Goal: Obtain resource: Download file/media

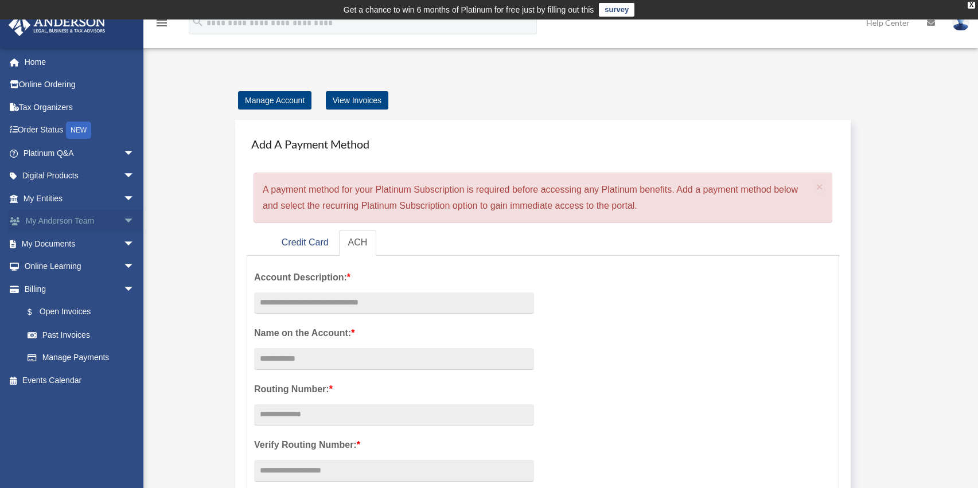
click at [64, 222] on link "My [PERSON_NAME] Team arrow_drop_down" at bounding box center [80, 221] width 144 height 23
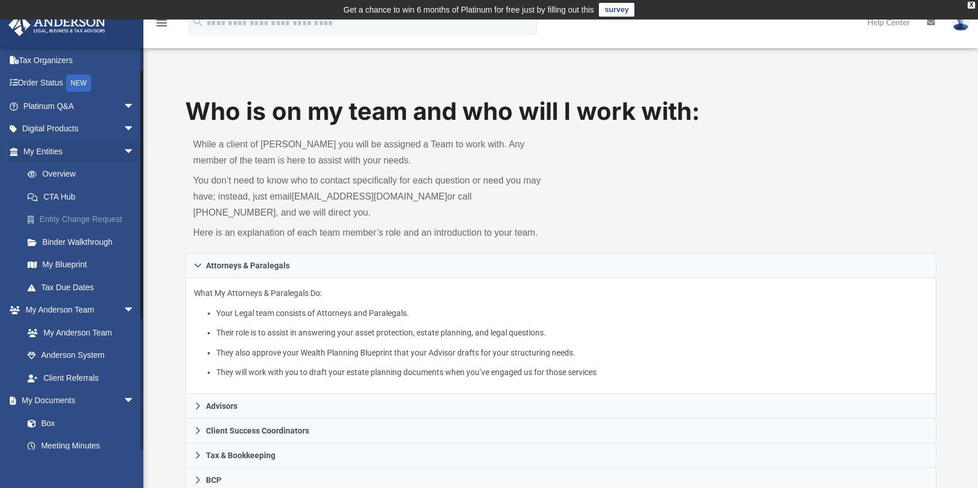
scroll to position [115, 0]
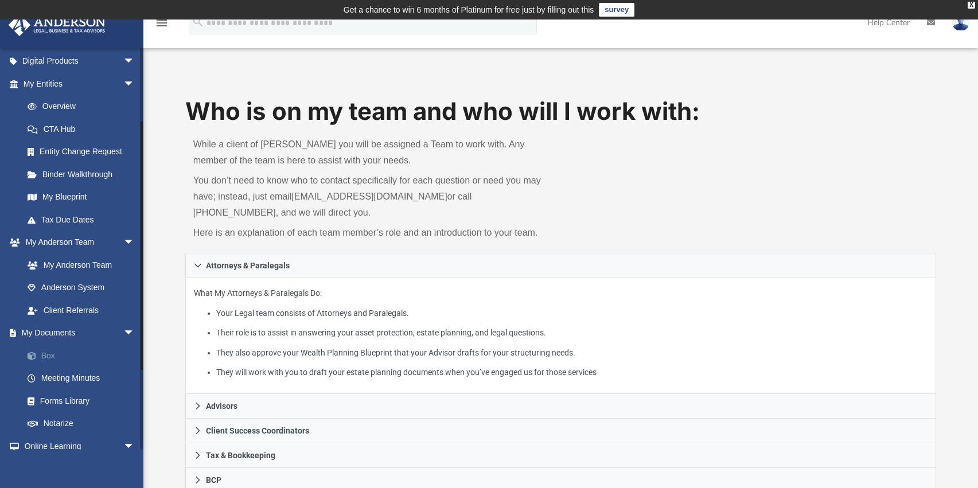
click at [50, 355] on link "Box" at bounding box center [84, 355] width 136 height 23
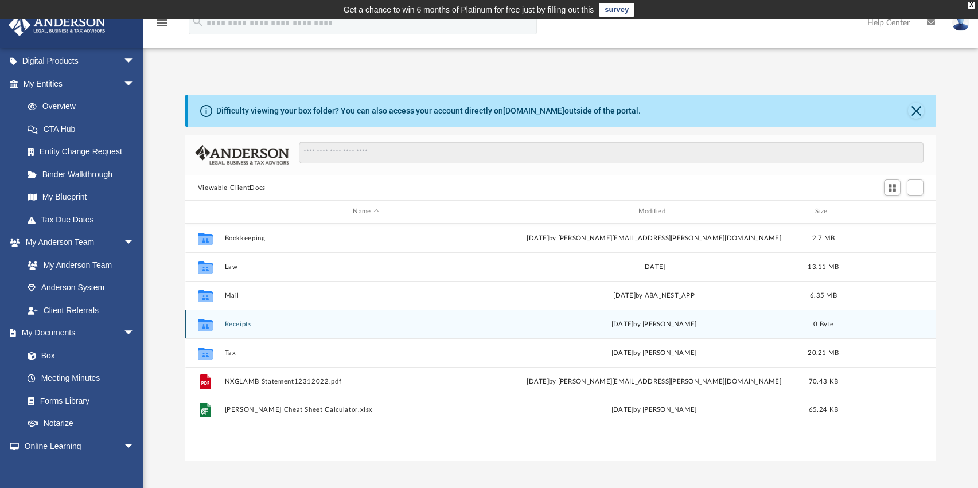
scroll to position [252, 742]
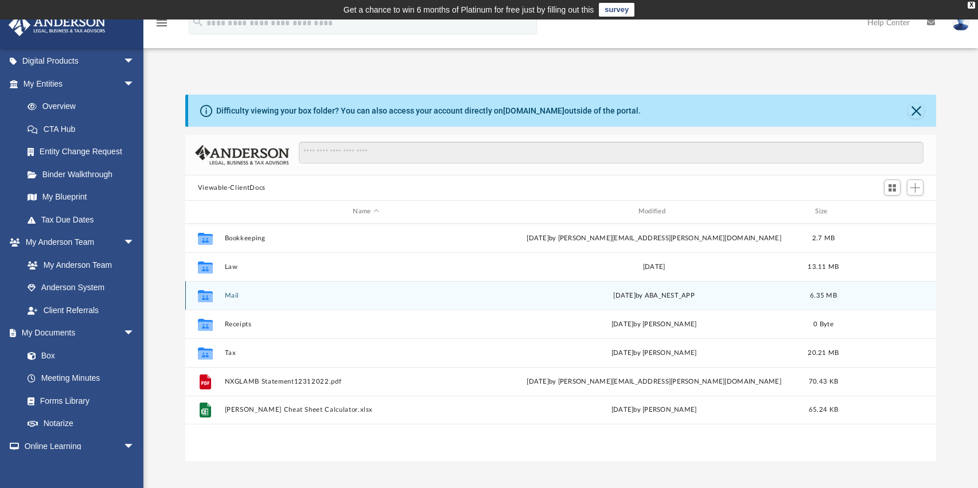
click at [245, 300] on div "Collaborated Folder Mail Fri Sep 26 2025 by ABA_NEST_APP 6.35 MB" at bounding box center [560, 295] width 751 height 29
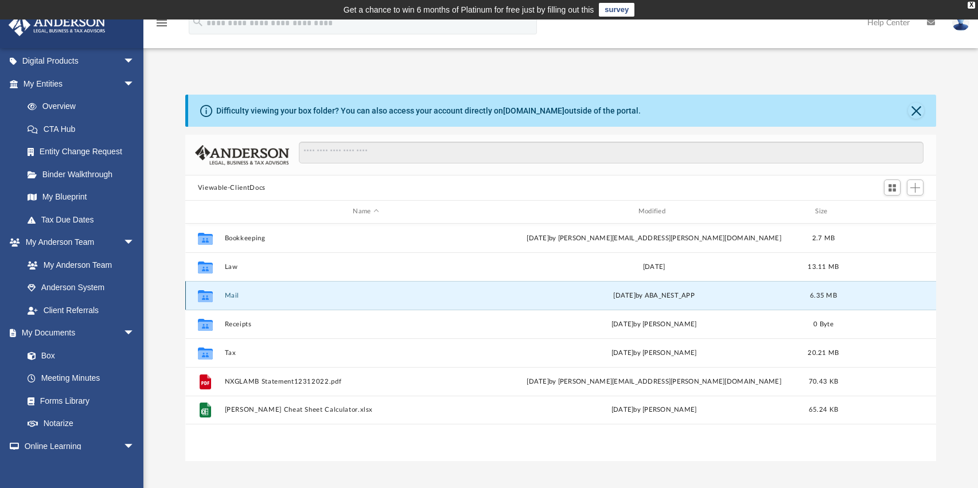
click at [230, 294] on button "Mail" at bounding box center [365, 295] width 283 height 7
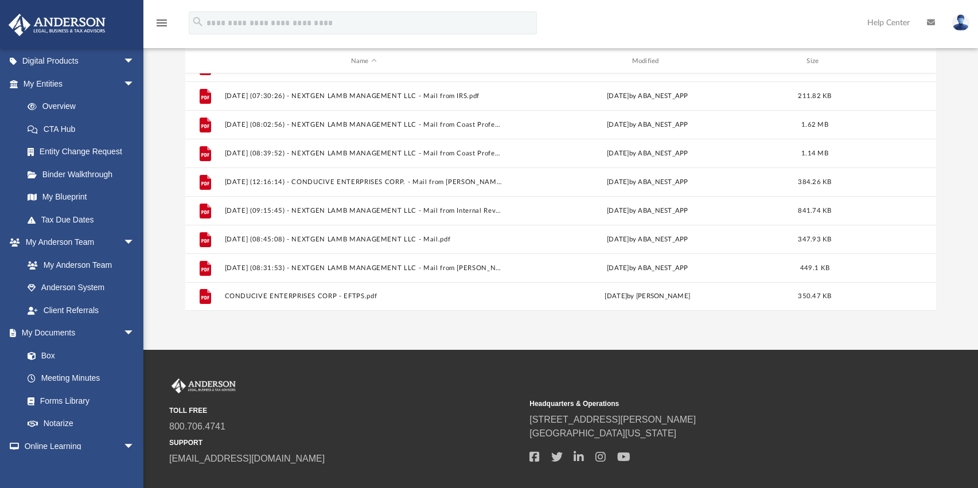
scroll to position [172, 0]
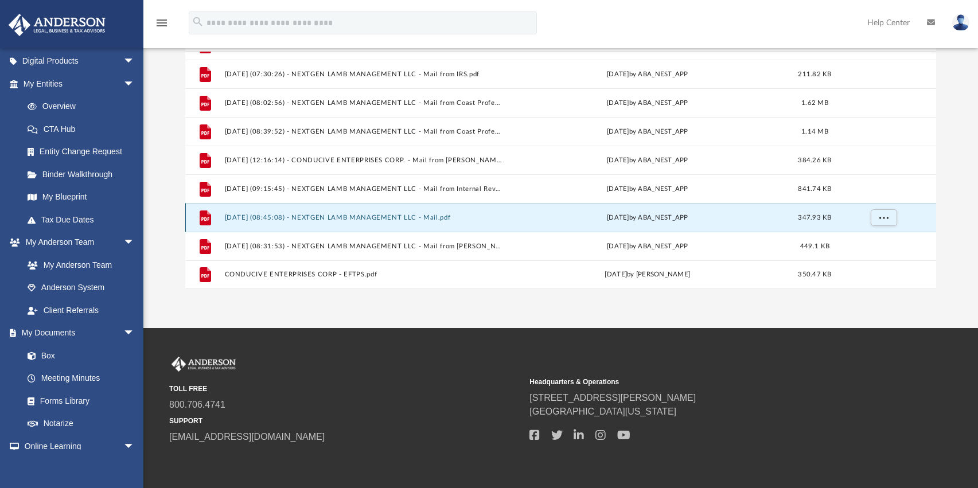
click at [381, 216] on button "2025.09.23 (08:45:08) - NEXTGEN LAMB MANAGEMENT LLC - Mail.pdf" at bounding box center [363, 217] width 279 height 7
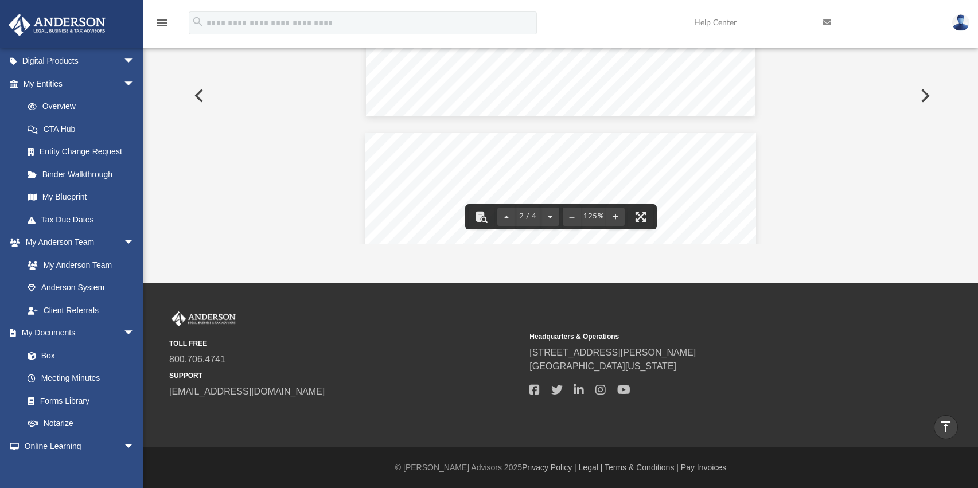
scroll to position [872, 0]
click at [644, 212] on button "File preview" at bounding box center [640, 216] width 25 height 25
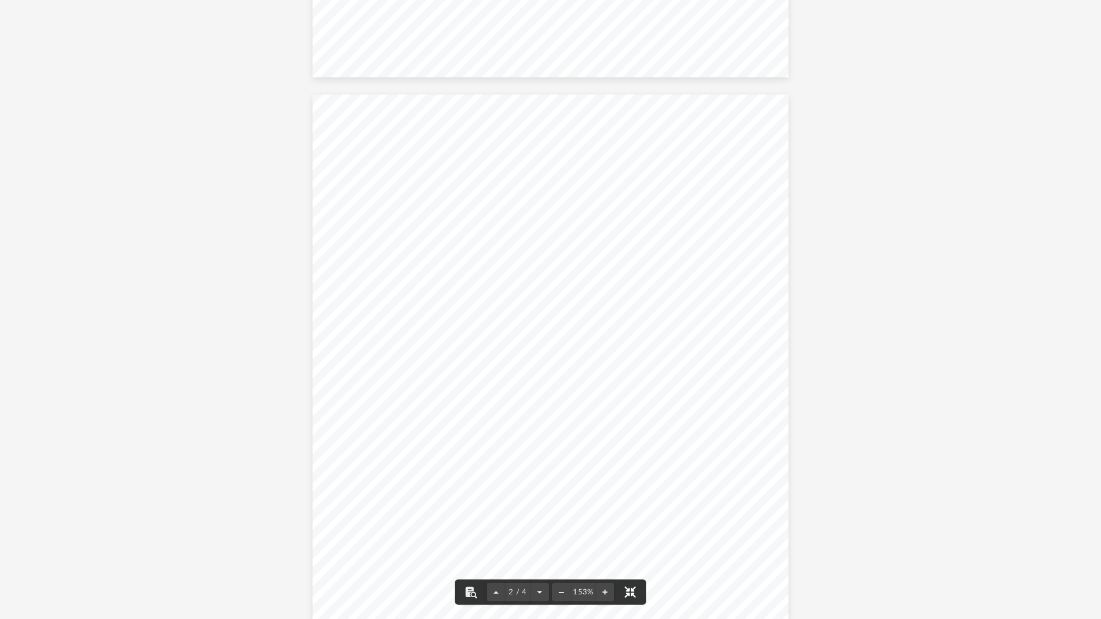
scroll to position [573, 0]
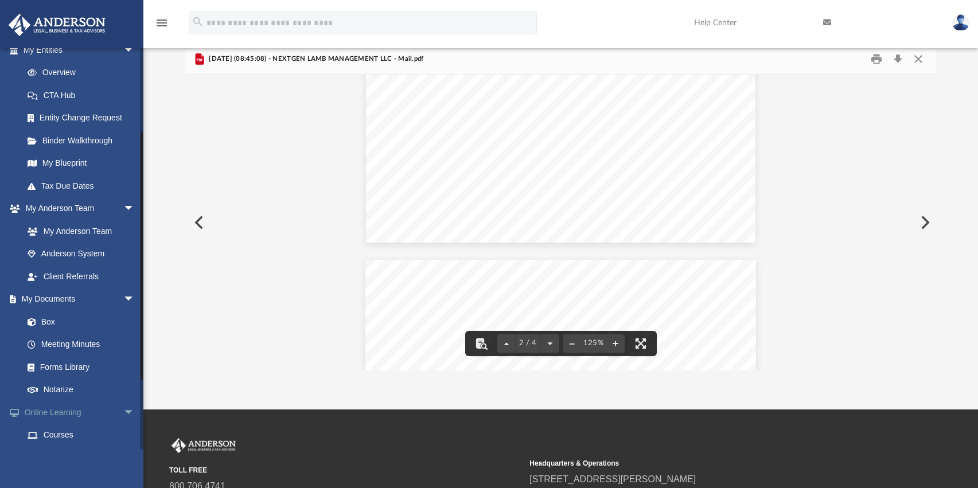
scroll to position [239, 0]
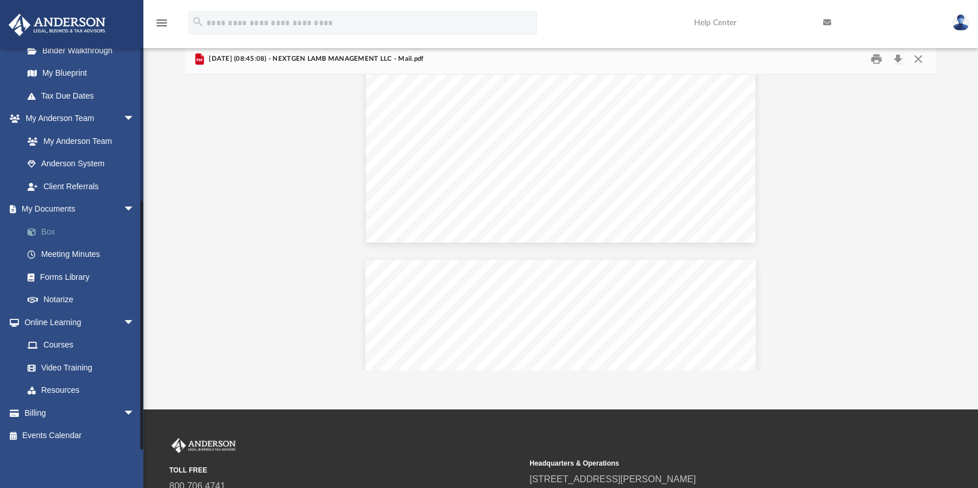
click at [45, 229] on link "Box" at bounding box center [84, 231] width 136 height 23
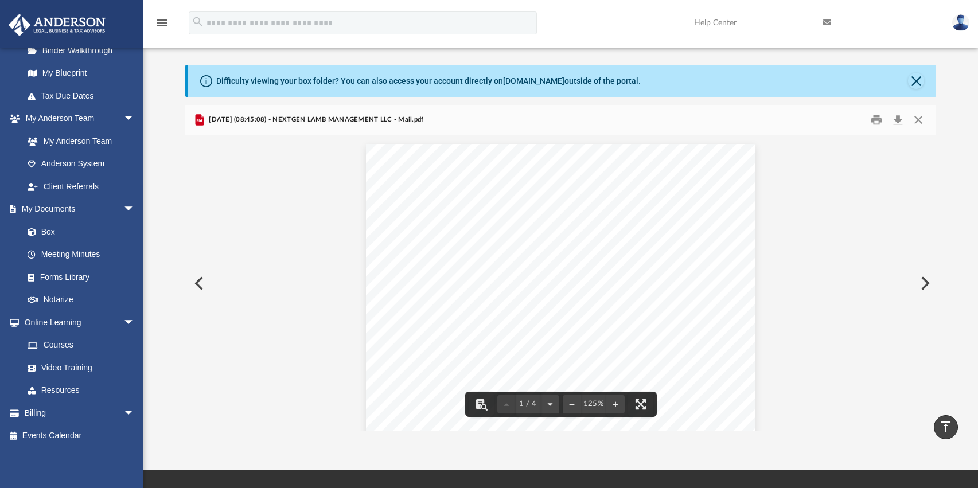
scroll to position [0, 0]
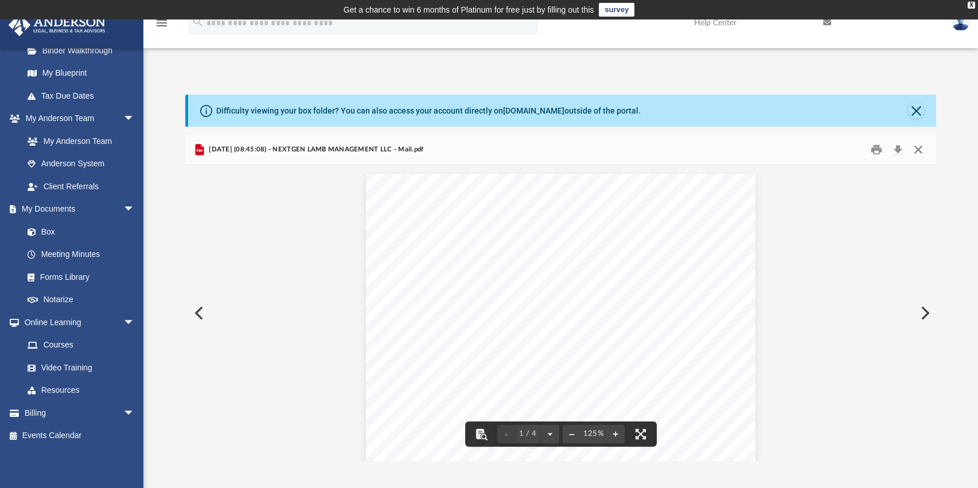
click at [913, 154] on button "Close" at bounding box center [918, 150] width 21 height 18
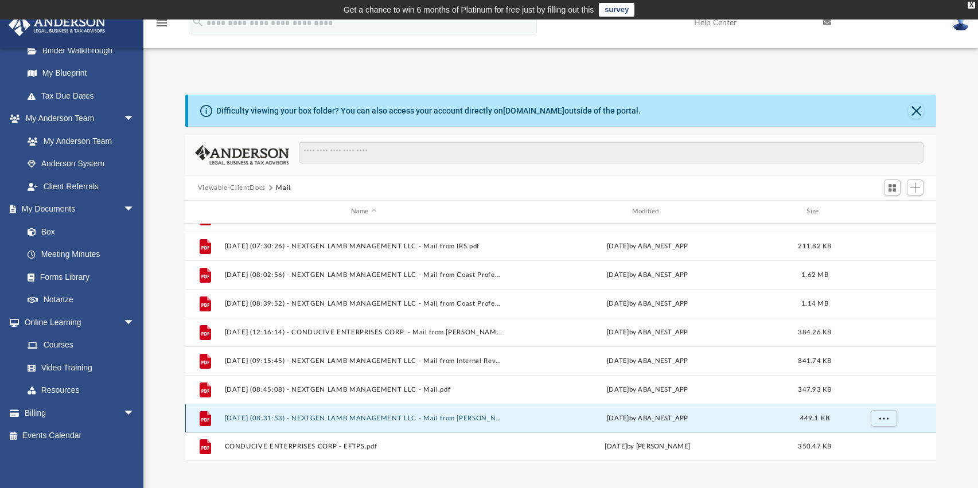
click at [437, 417] on button "2025.09.26 (08:31:53) - NEXTGEN LAMB MANAGEMENT LLC - Mail from Mr. Larochelle.…" at bounding box center [363, 418] width 279 height 7
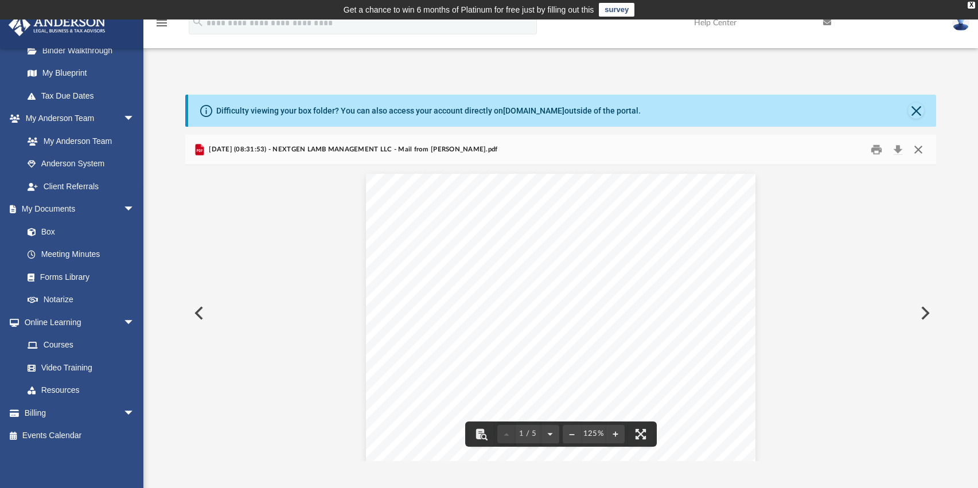
click at [921, 149] on button "Close" at bounding box center [918, 150] width 21 height 18
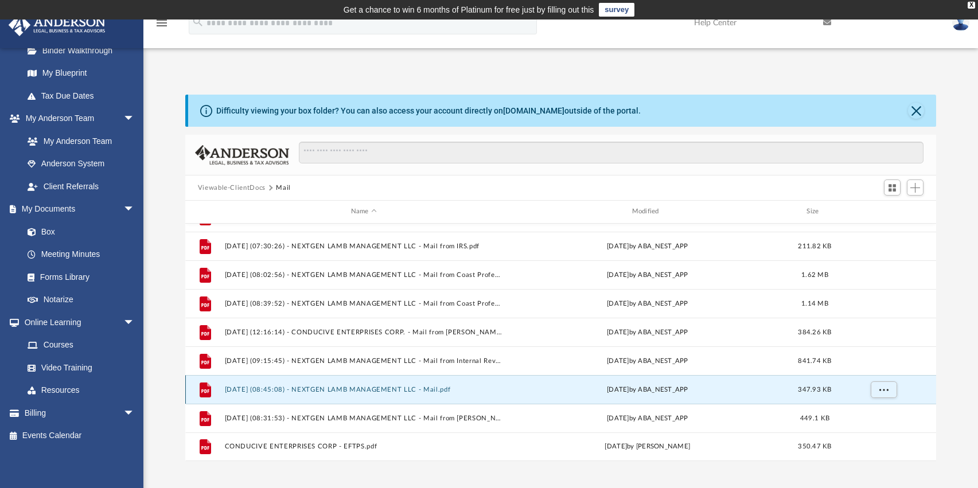
click at [384, 391] on button "2025.09.23 (08:45:08) - NEXTGEN LAMB MANAGEMENT LLC - Mail.pdf" at bounding box center [363, 389] width 279 height 7
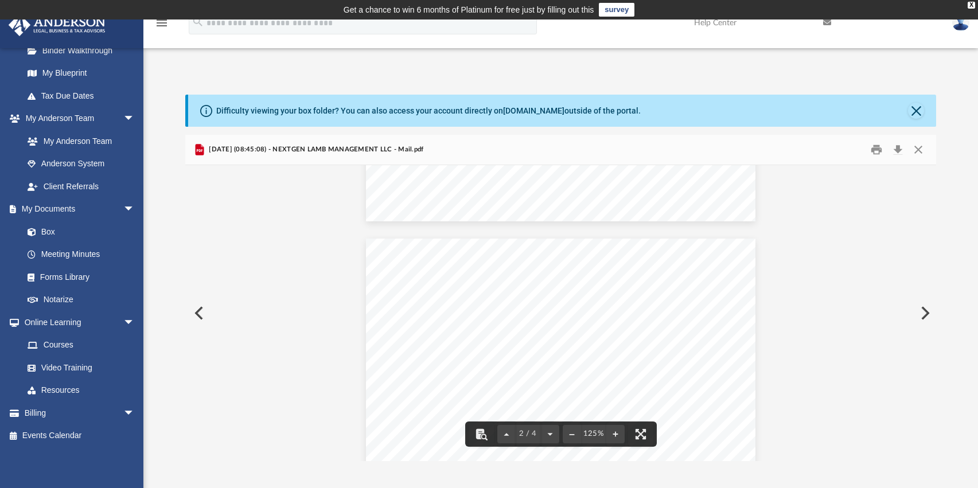
scroll to position [413, 0]
